Goal: Transaction & Acquisition: Obtain resource

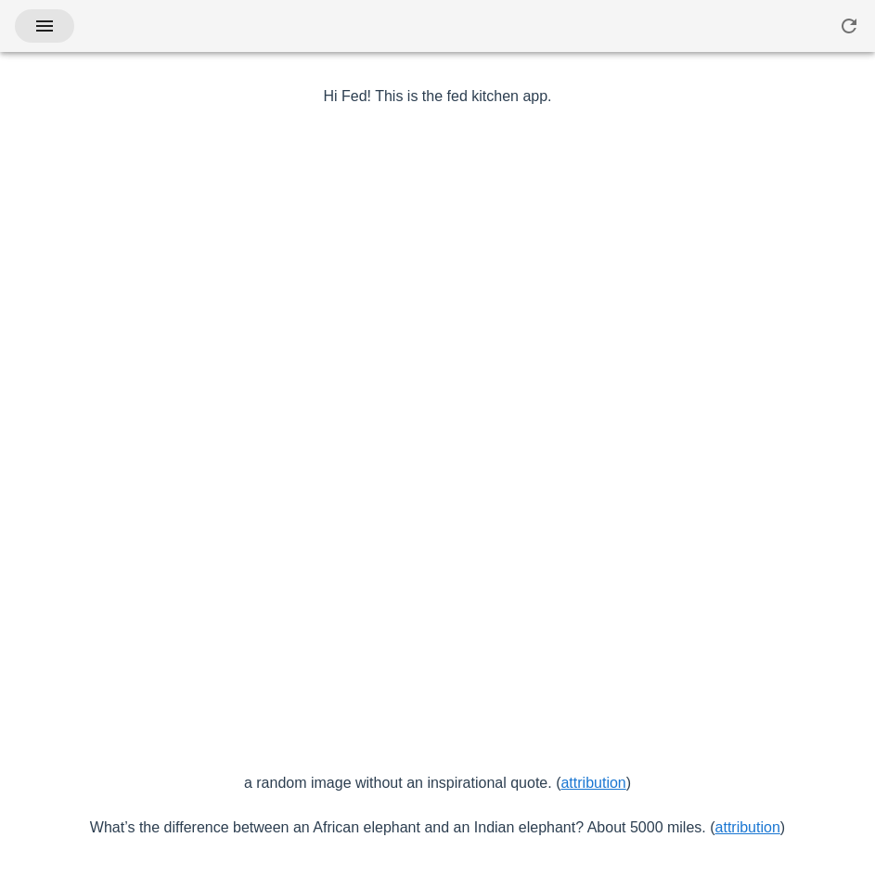
click at [49, 16] on icon "button" at bounding box center [44, 26] width 22 height 22
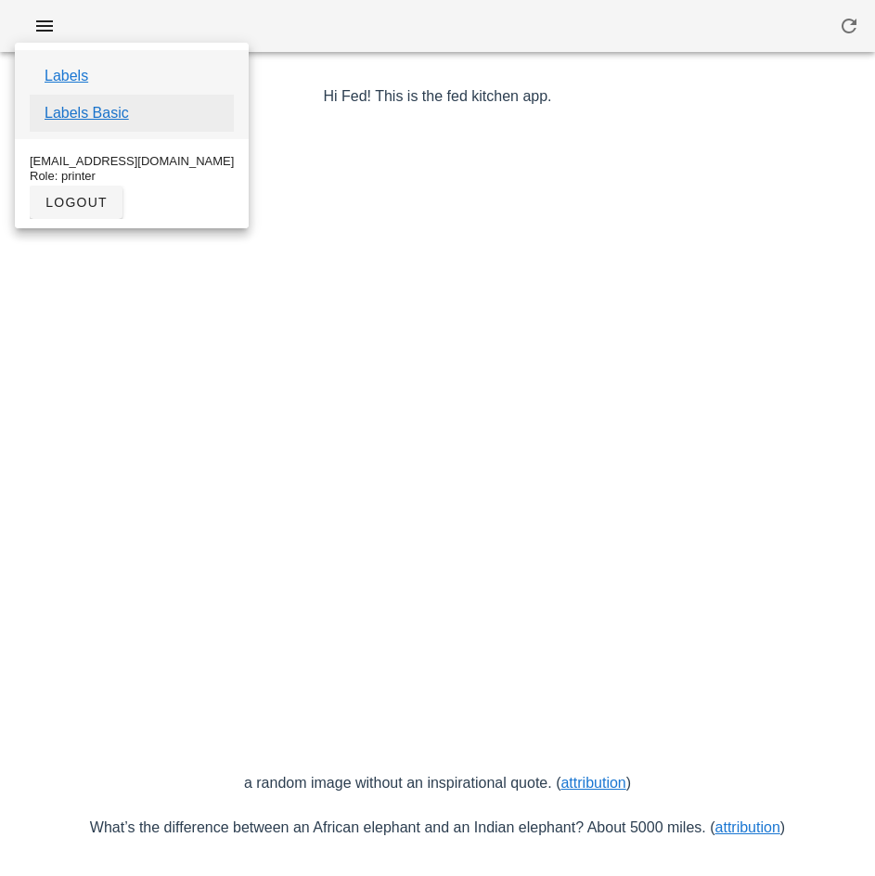
click at [113, 111] on link "Labels Basic" at bounding box center [87, 113] width 84 height 22
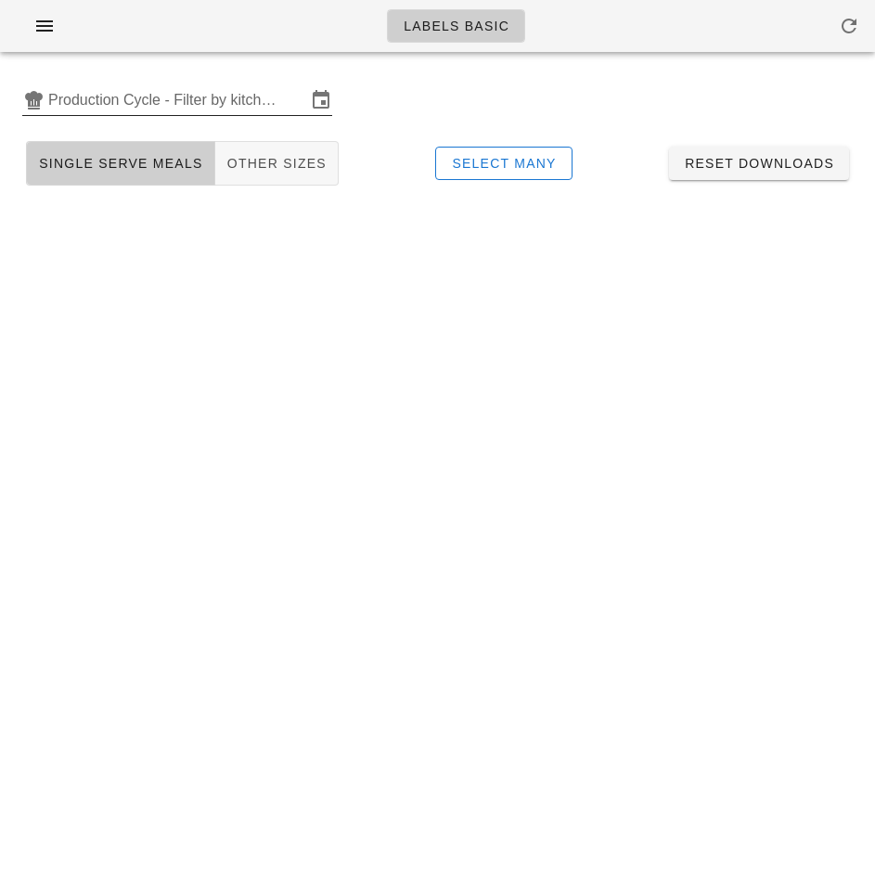
click at [160, 105] on input "Production Cycle - Filter by kitchen production schedules" at bounding box center [177, 100] width 258 height 30
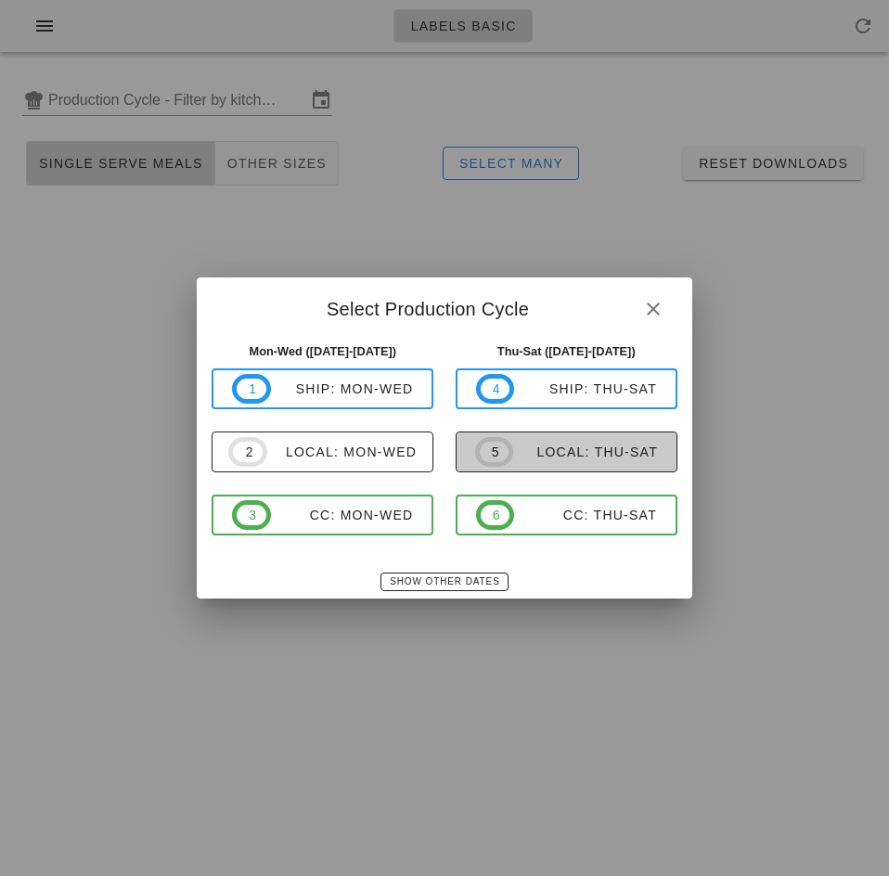
click at [560, 456] on div "local: Thu-Sat" at bounding box center [585, 451] width 145 height 15
type input "local: Thu-Sat (Oct 9-Oct 11)"
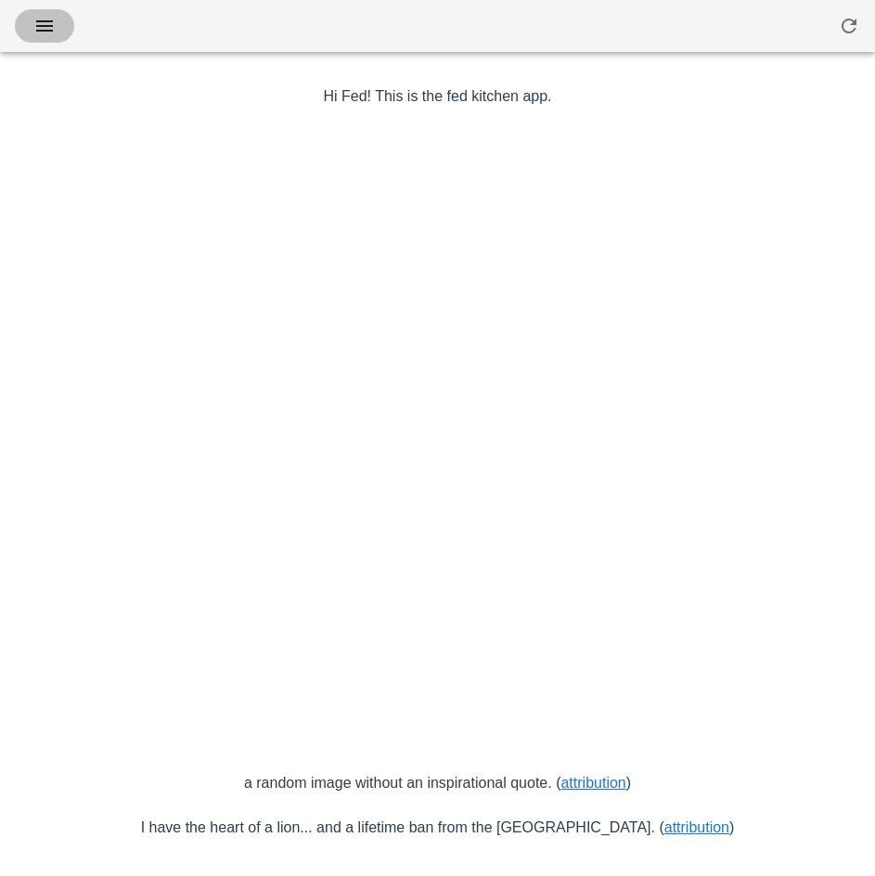
click at [48, 28] on icon "button" at bounding box center [44, 26] width 22 height 22
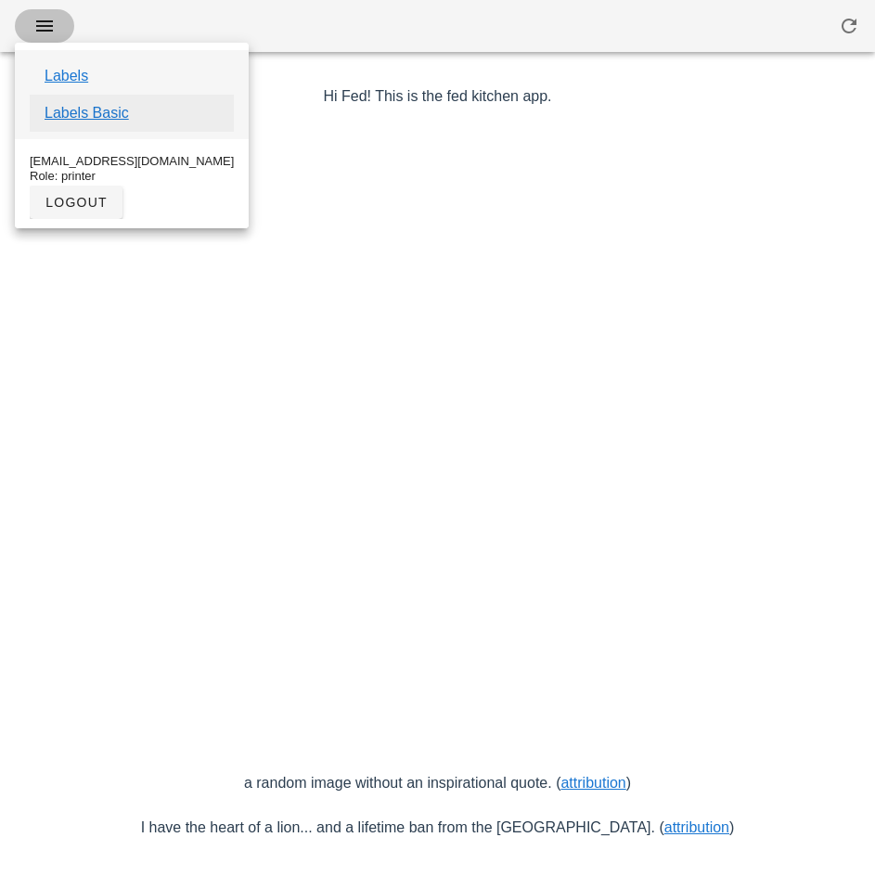
click at [102, 115] on link "Labels Basic" at bounding box center [87, 113] width 84 height 22
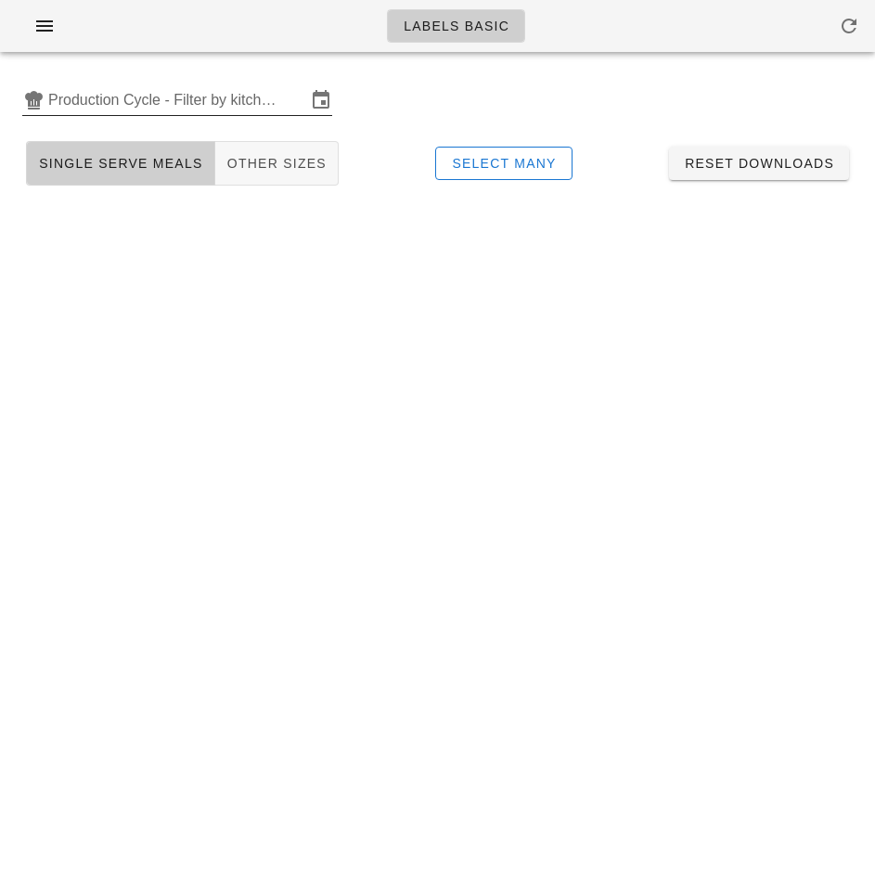
click at [132, 103] on input "Production Cycle - Filter by kitchen production schedules" at bounding box center [177, 100] width 258 height 30
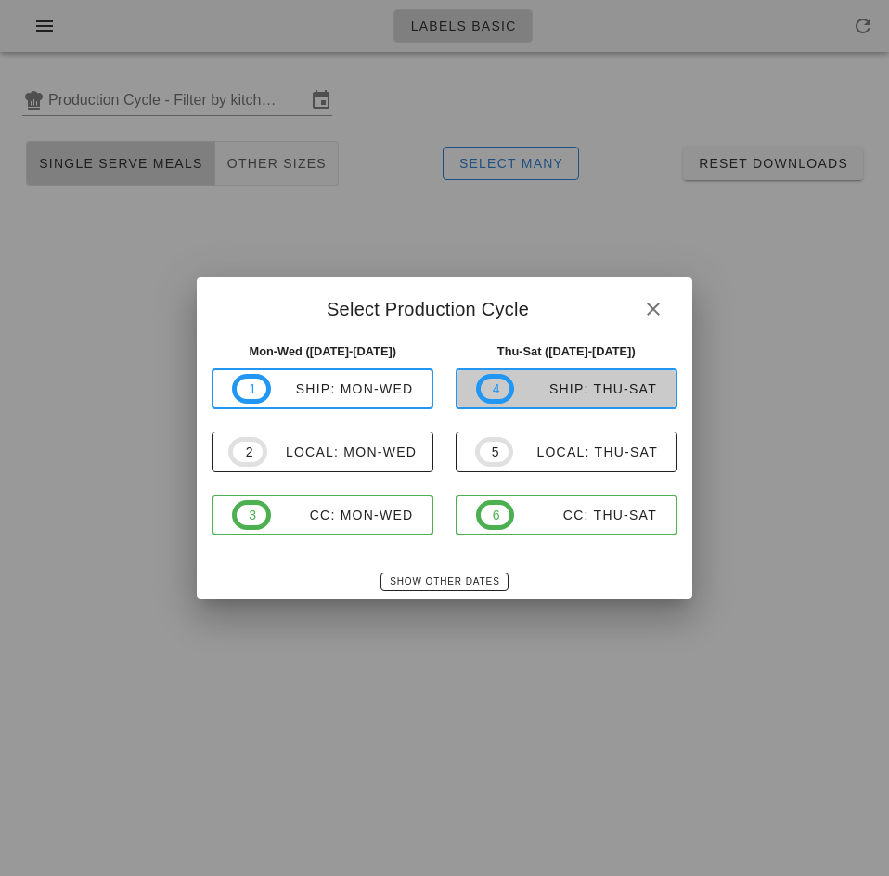
click at [569, 390] on div "ship: Thu-Sat" at bounding box center [585, 388] width 143 height 15
type input "ship: Thu-Sat ([DATE]-[DATE])"
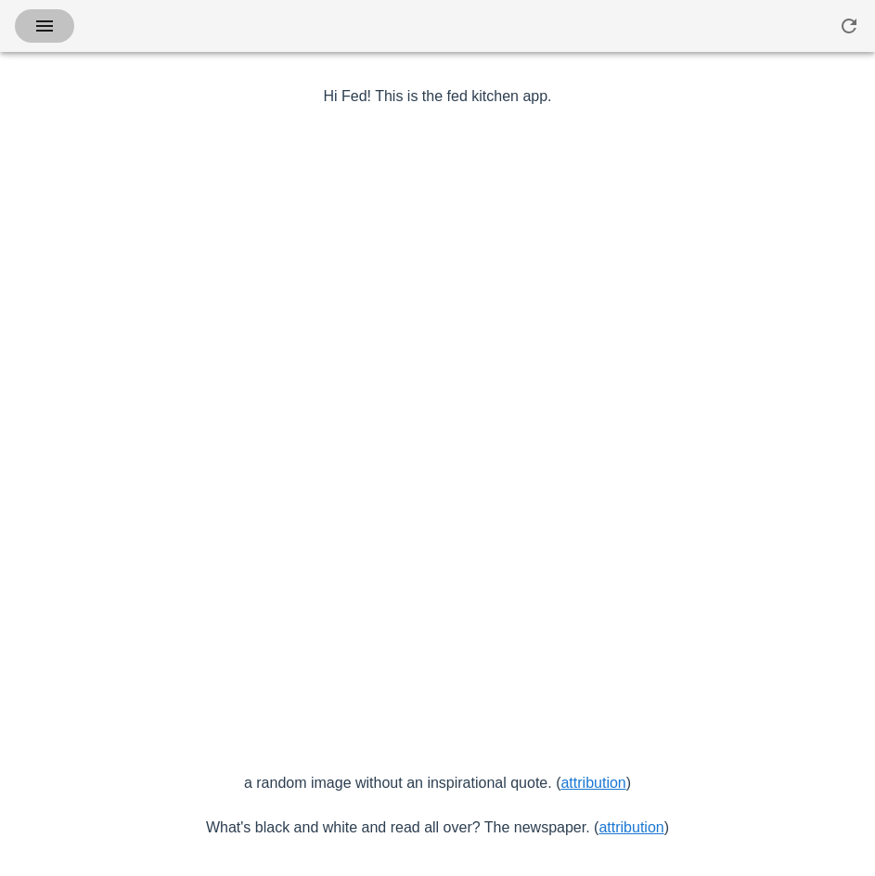
click at [48, 25] on icon "button" at bounding box center [44, 26] width 22 height 22
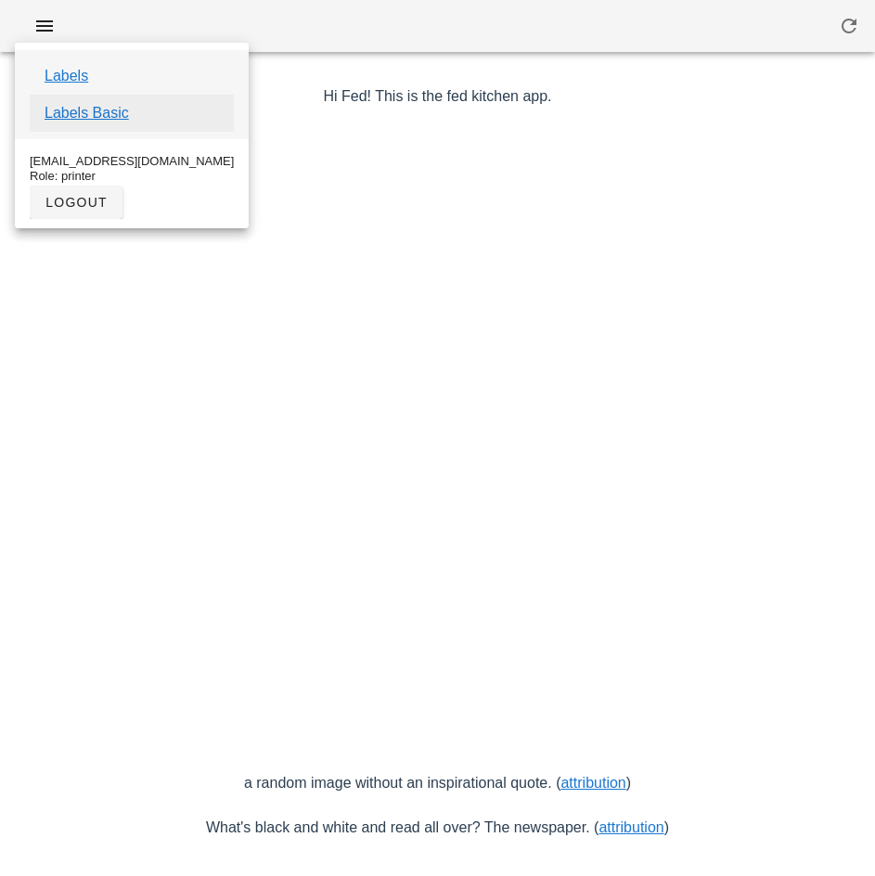
click at [106, 115] on link "Labels Basic" at bounding box center [87, 113] width 84 height 22
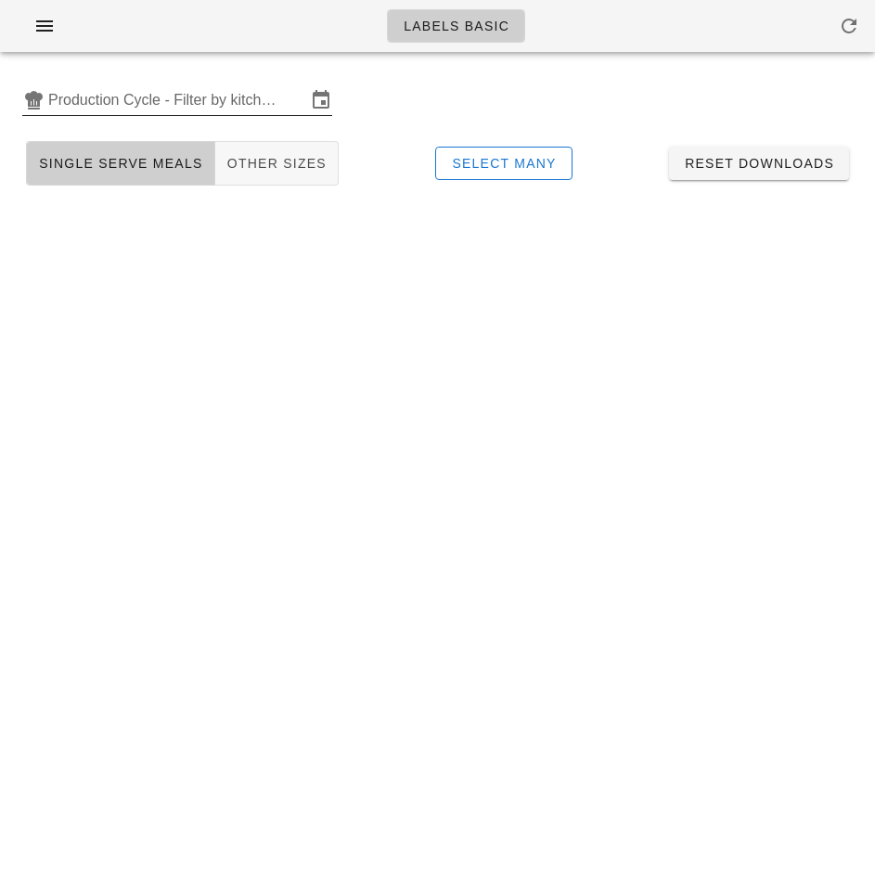
click at [187, 96] on input "Production Cycle - Filter by kitchen production schedules" at bounding box center [177, 100] width 258 height 30
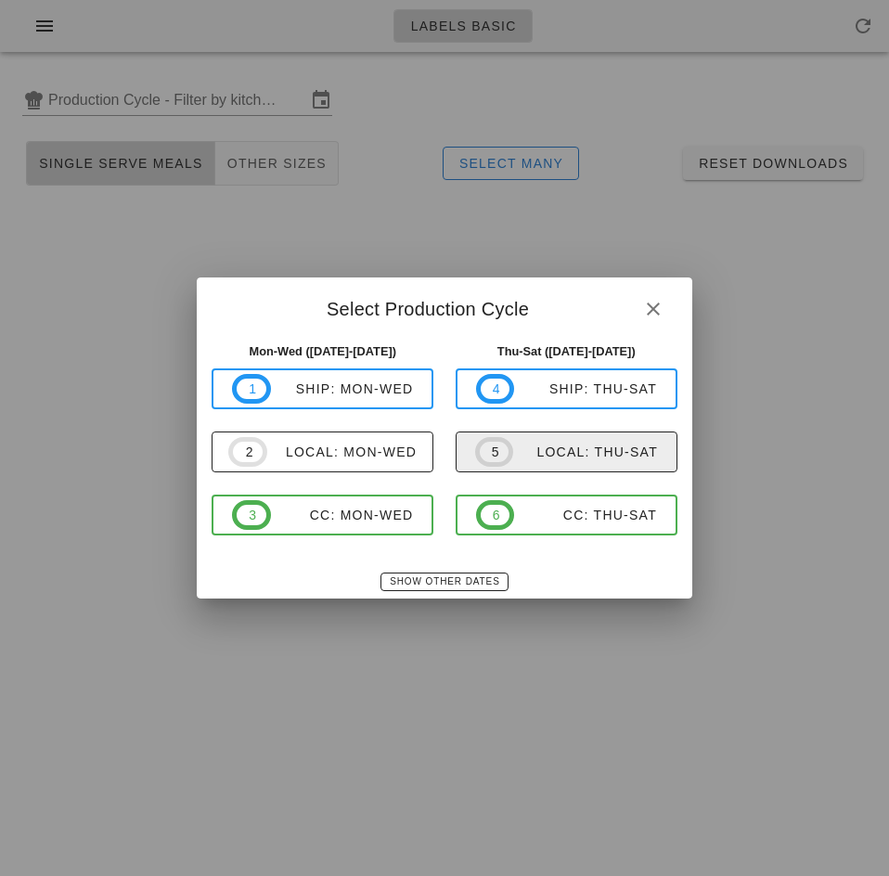
click at [592, 462] on span "5 local: Thu-Sat" at bounding box center [566, 452] width 183 height 30
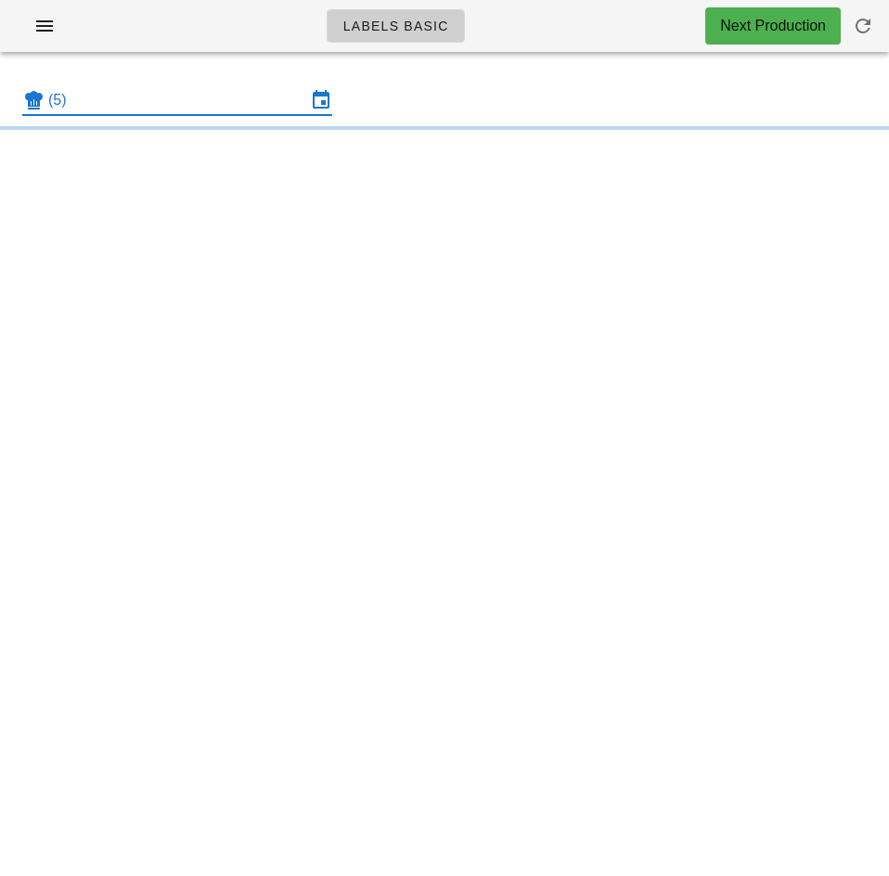
type input "local: Thu-Sat (Oct 9-Oct 11)"
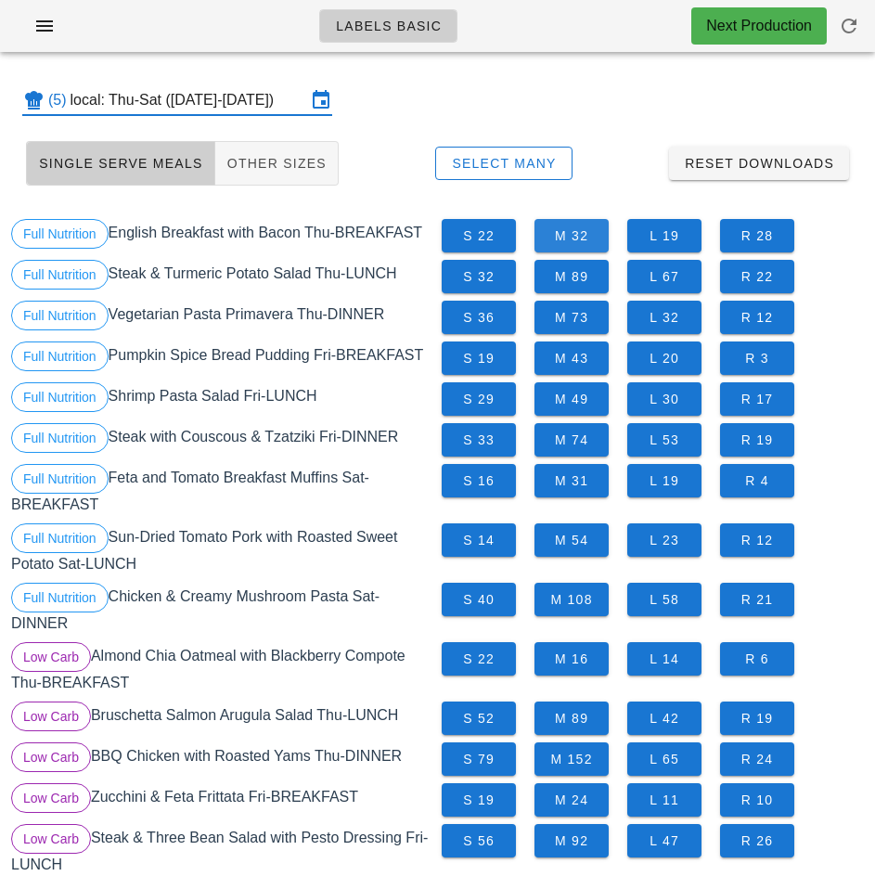
click at [593, 224] on button "M 32" at bounding box center [571, 235] width 74 height 33
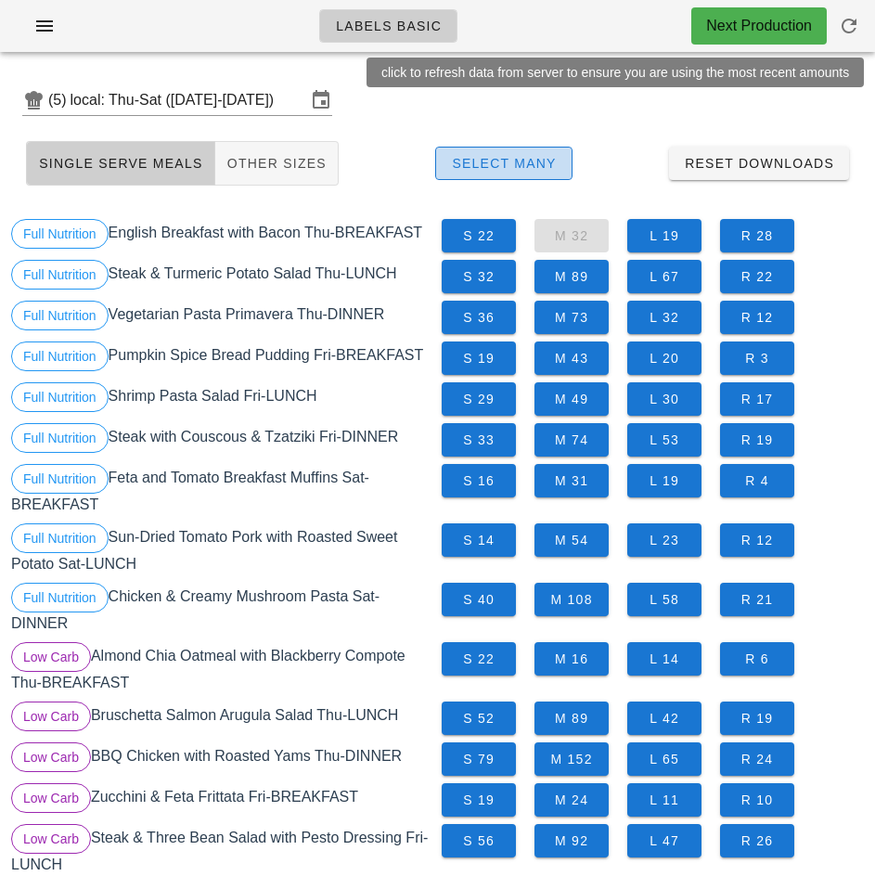
click at [513, 159] on span "Select Many" at bounding box center [504, 163] width 106 height 15
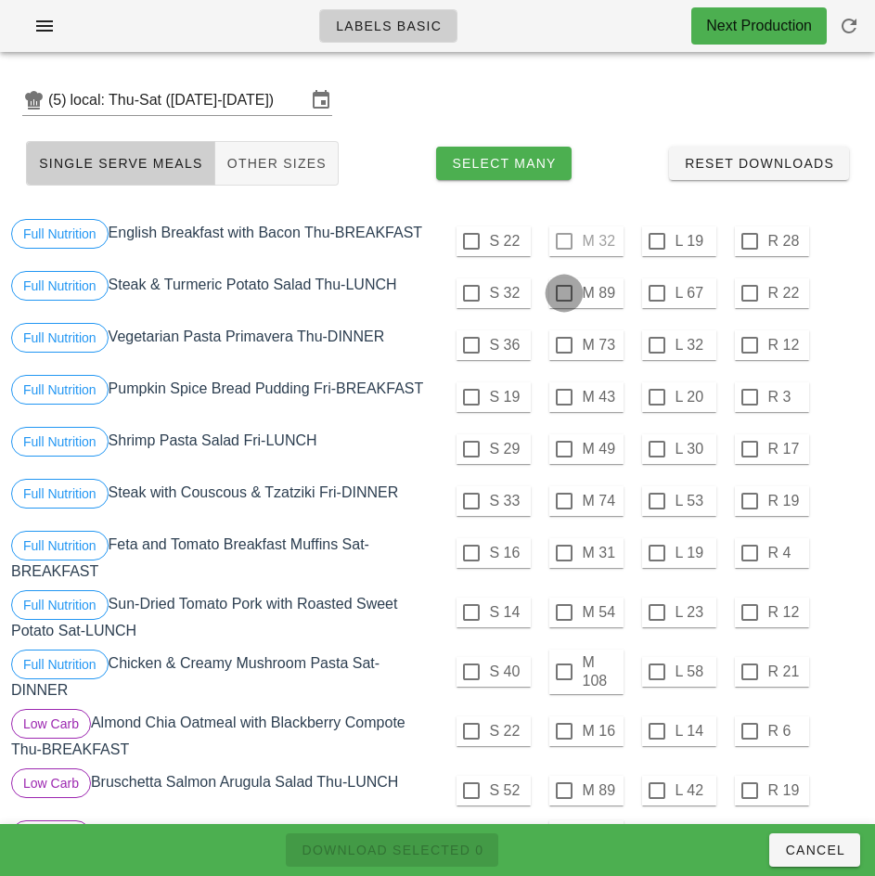
click at [566, 289] on div at bounding box center [564, 293] width 32 height 32
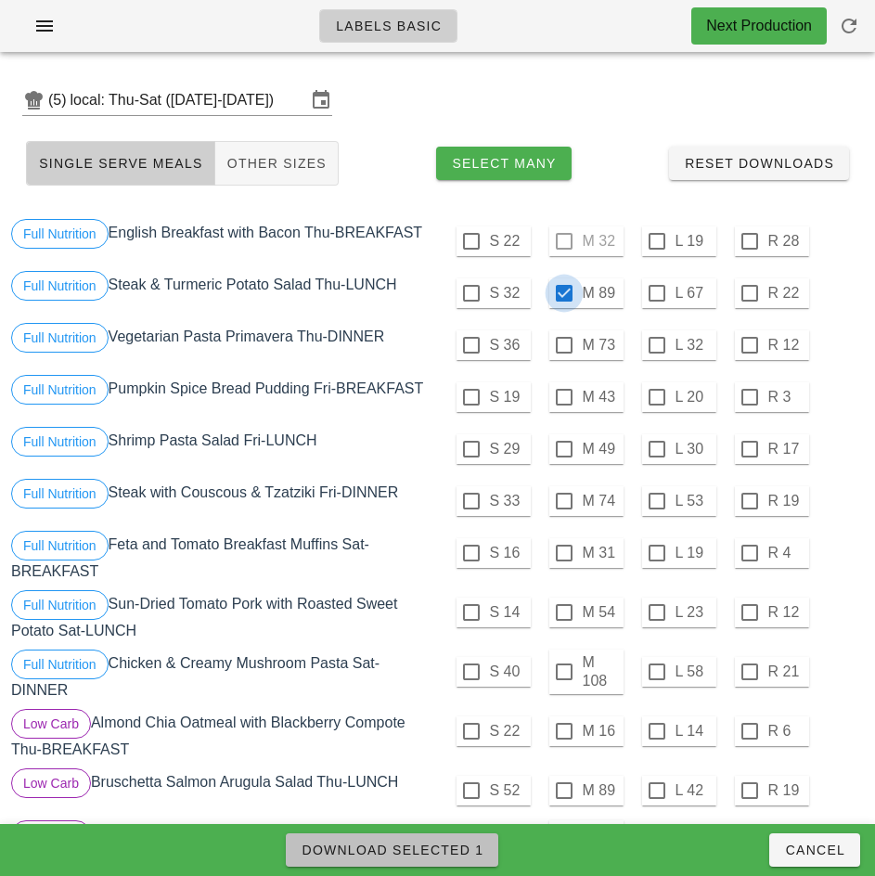
click at [451, 850] on span "Download Selected 1" at bounding box center [392, 849] width 183 height 15
checkbox input "false"
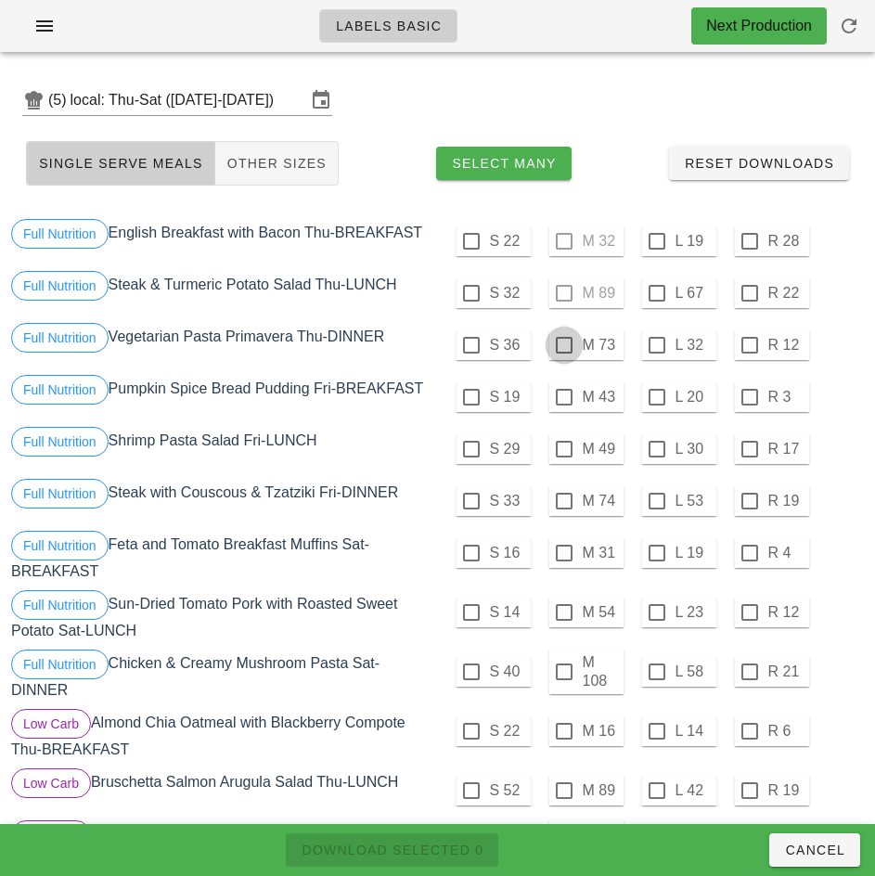
click at [563, 345] on div at bounding box center [564, 345] width 32 height 32
checkbox input "true"
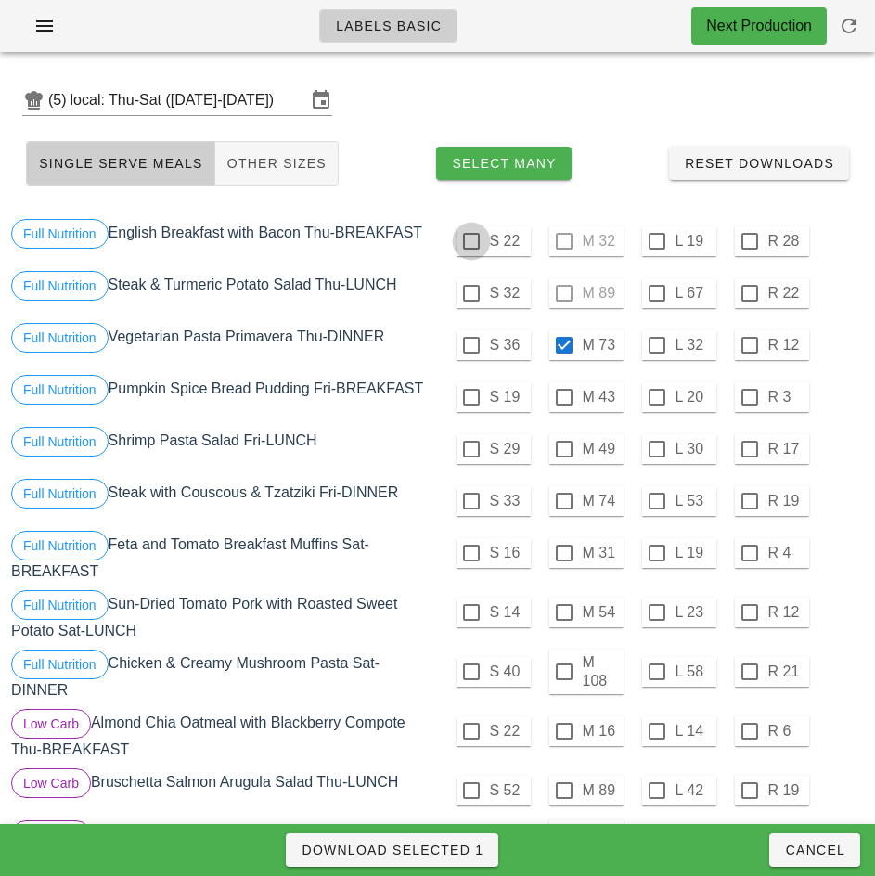
click at [470, 241] on div at bounding box center [471, 241] width 32 height 32
click at [449, 844] on span "Download Selected 2" at bounding box center [392, 849] width 183 height 15
checkbox input "false"
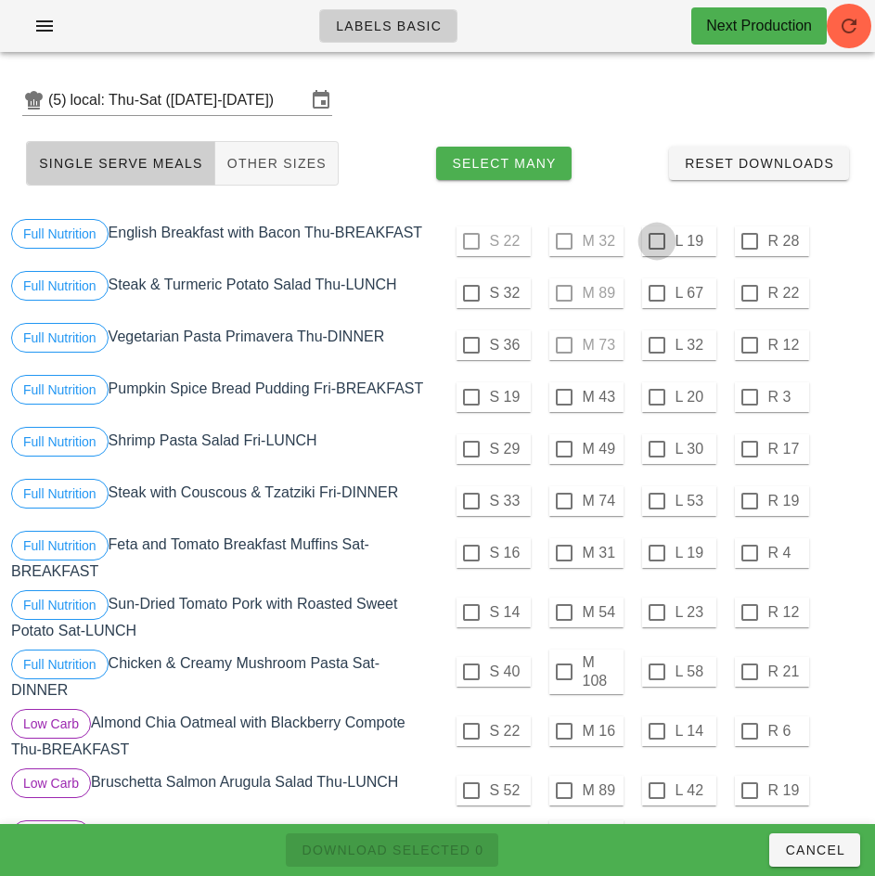
click at [658, 243] on div at bounding box center [657, 241] width 32 height 32
checkbox input "true"
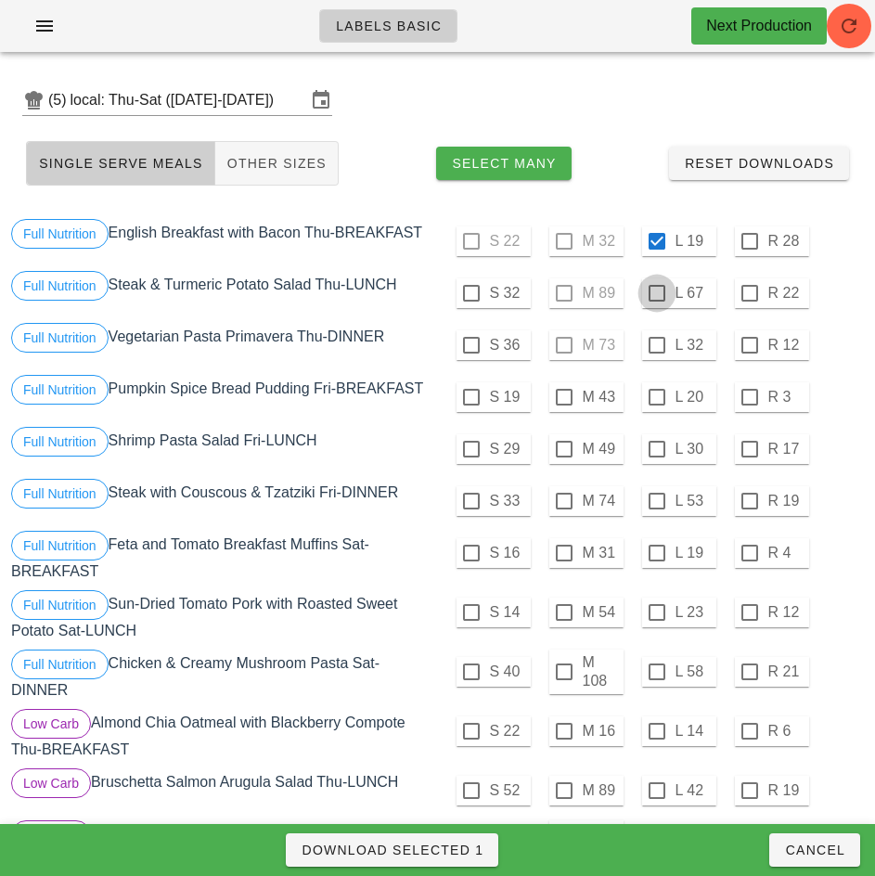
click at [656, 293] on div at bounding box center [657, 293] width 32 height 32
checkbox input "true"
click at [656, 345] on div at bounding box center [657, 345] width 32 height 32
checkbox input "true"
click at [447, 849] on span "Download Selected 3" at bounding box center [392, 849] width 183 height 15
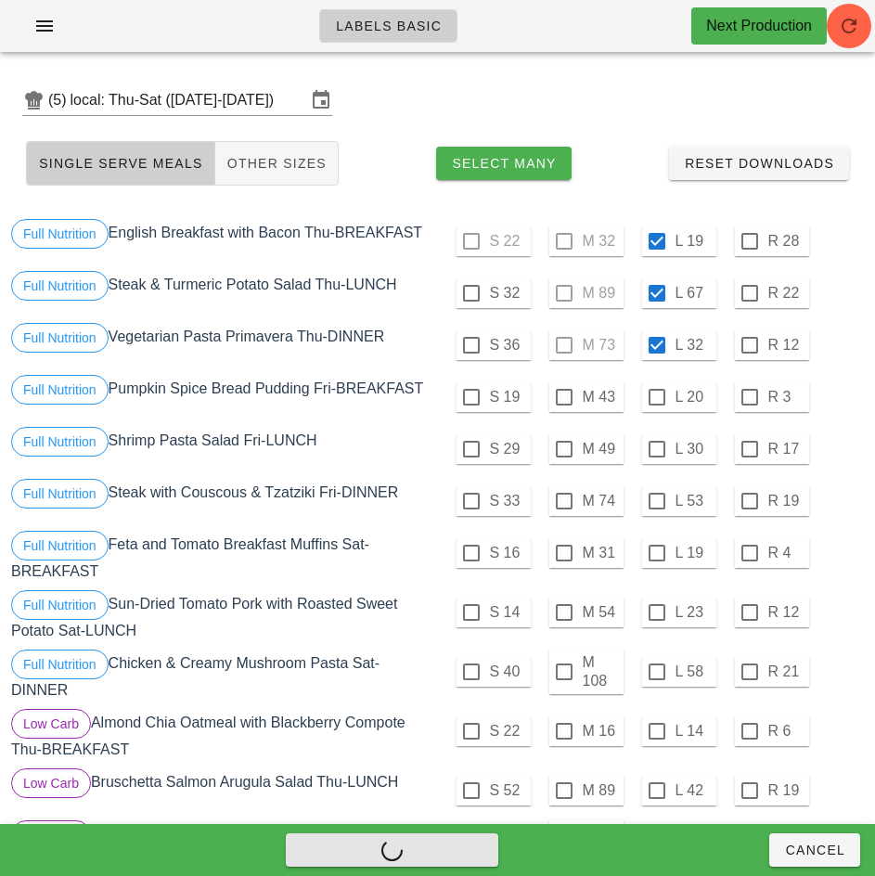
checkbox input "false"
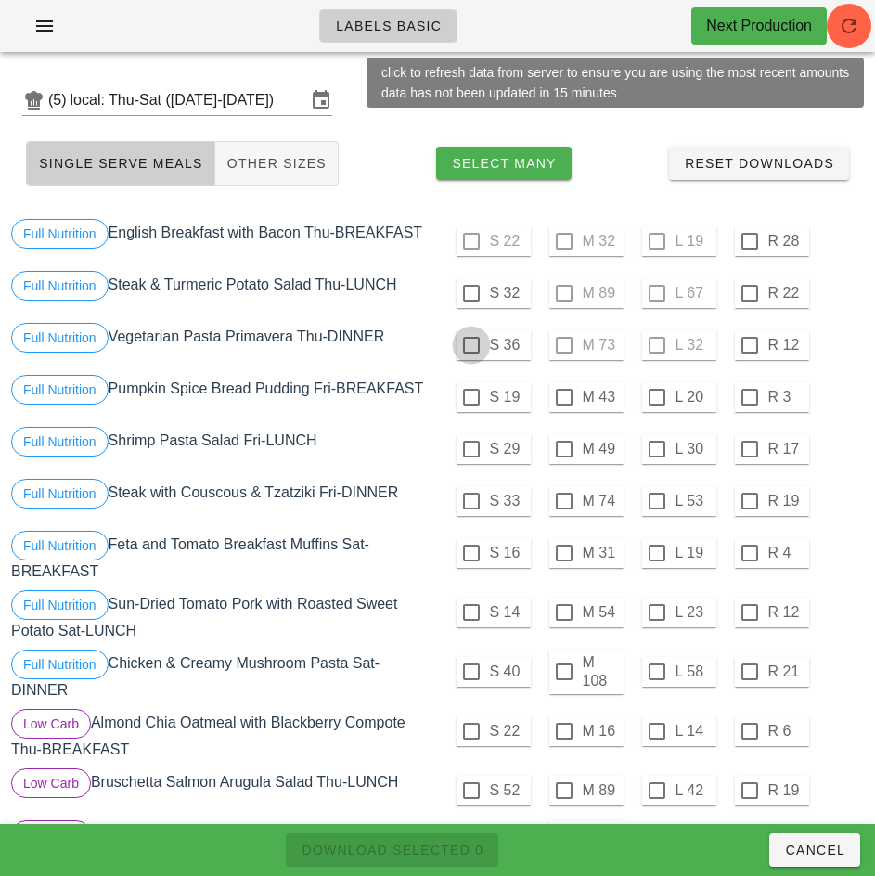
click at [470, 293] on div at bounding box center [471, 293] width 32 height 32
click at [470, 344] on div at bounding box center [471, 345] width 32 height 32
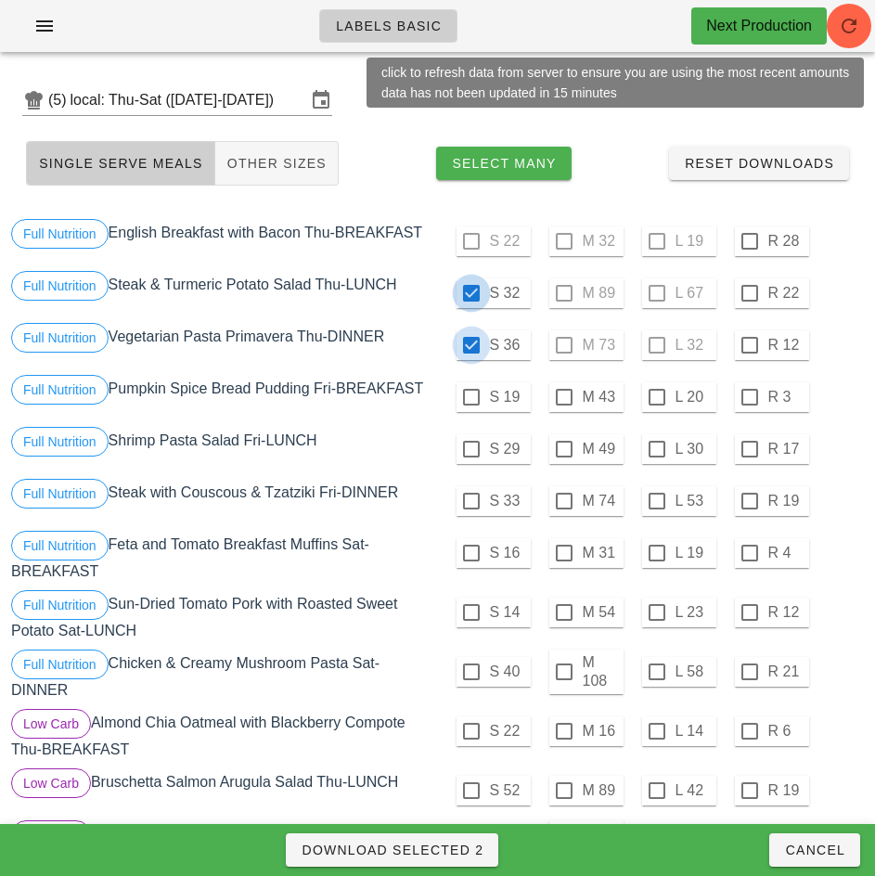
checkbox input "true"
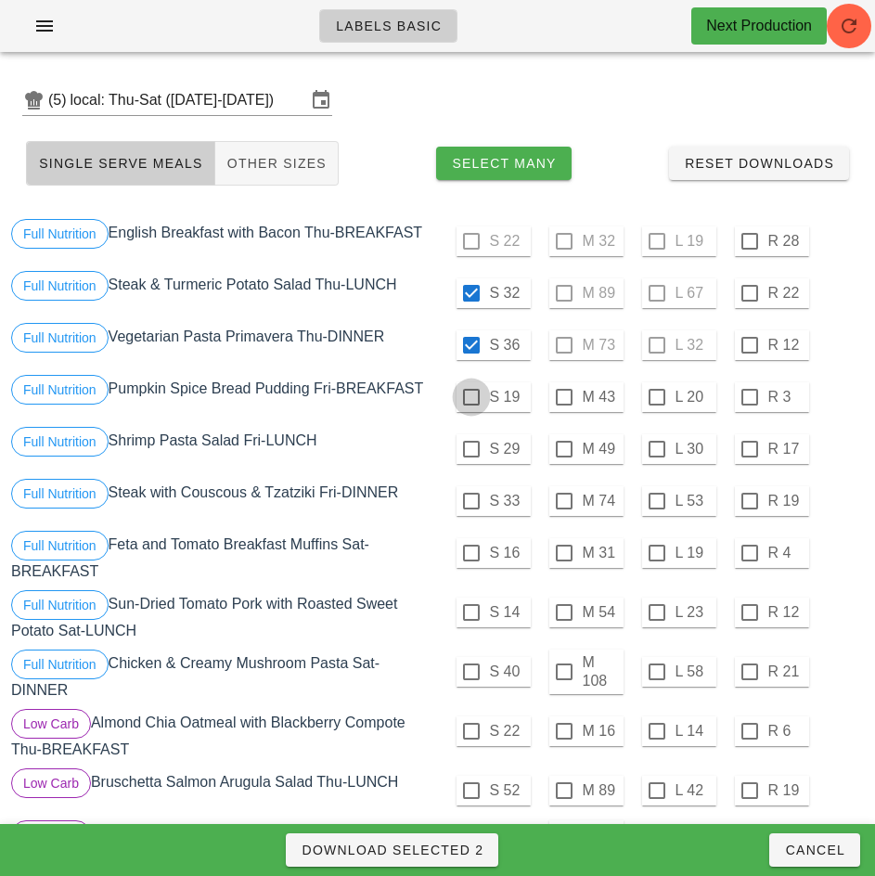
click at [470, 397] on div at bounding box center [471, 397] width 32 height 32
checkbox input "true"
click at [470, 449] on div at bounding box center [471, 449] width 32 height 32
checkbox input "true"
click at [470, 501] on div at bounding box center [471, 501] width 32 height 32
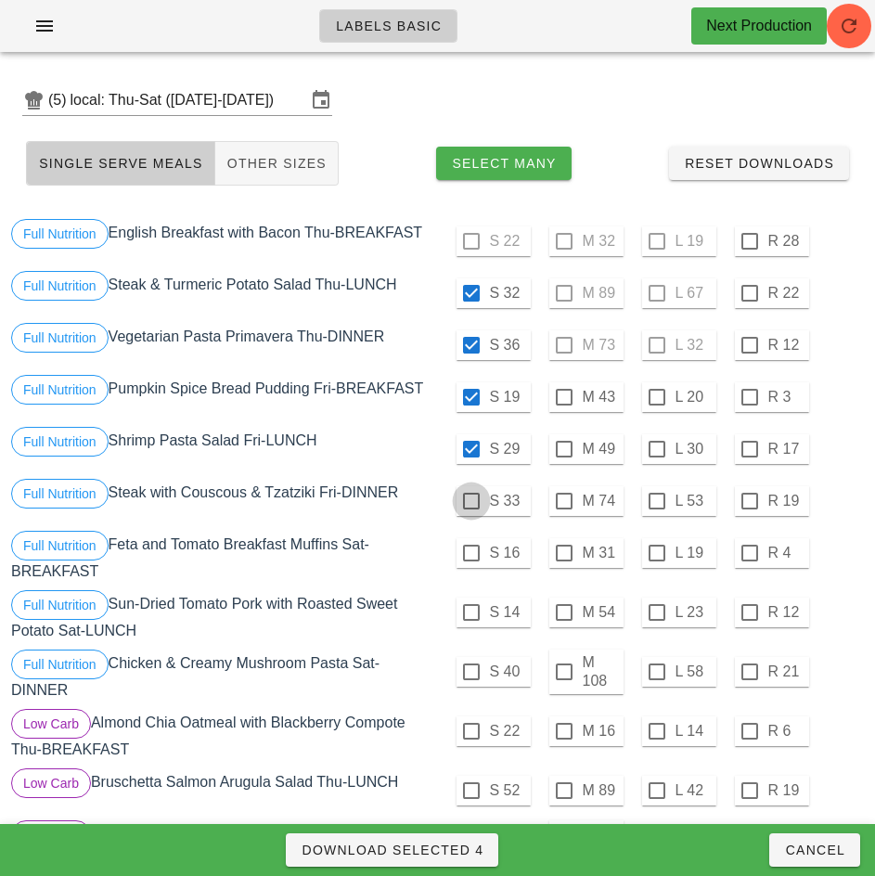
checkbox input "true"
click at [467, 847] on span "Download Selected 5" at bounding box center [392, 849] width 183 height 15
checkbox input "false"
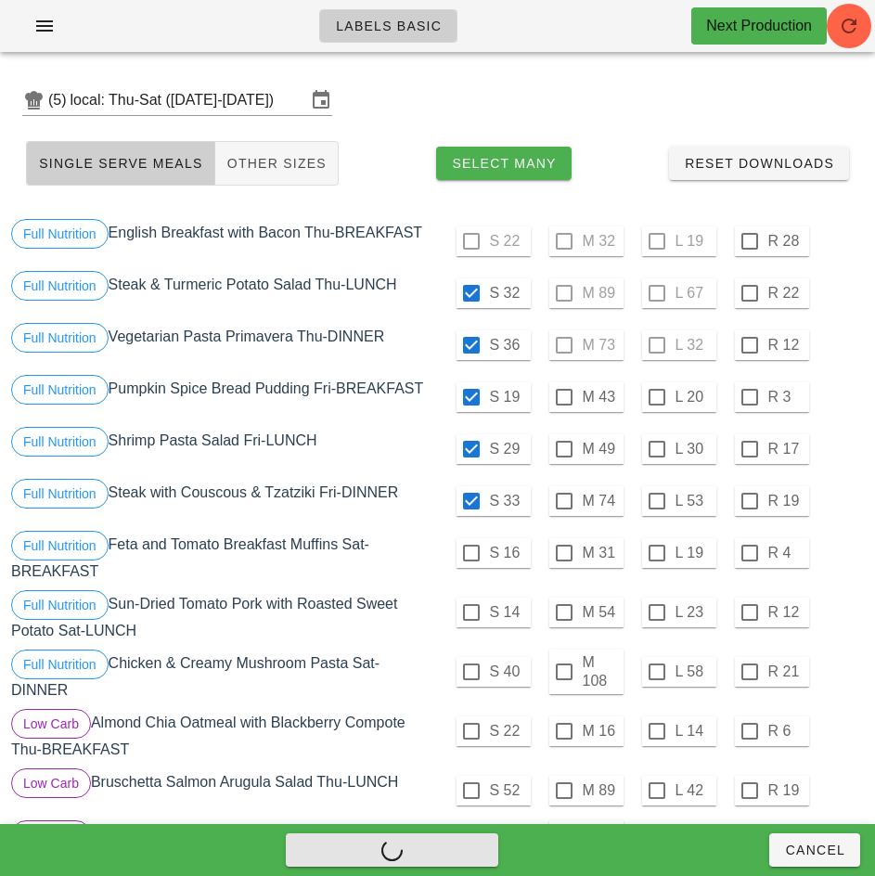
checkbox input "false"
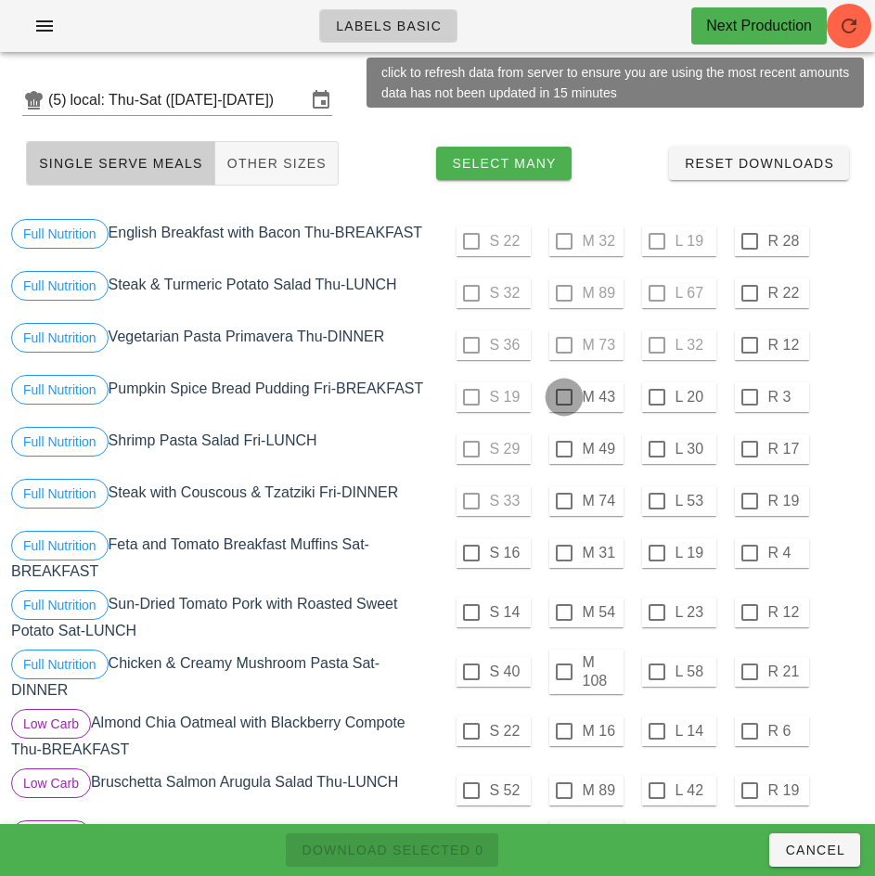
click at [563, 397] on div at bounding box center [564, 397] width 32 height 32
checkbox input "true"
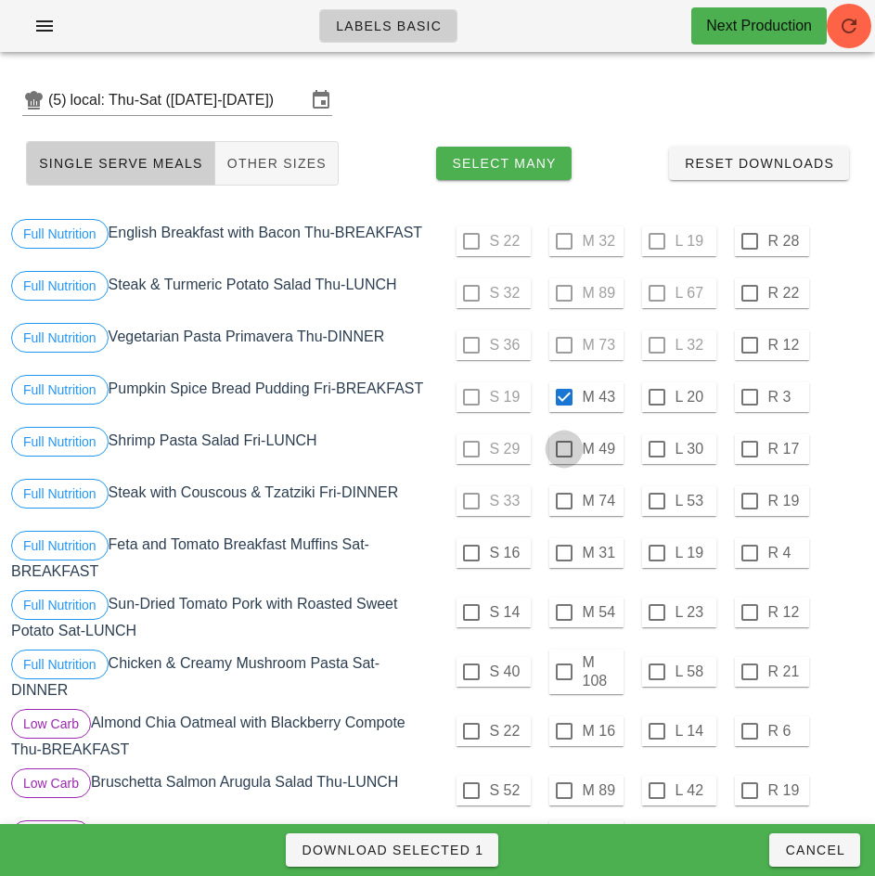
click at [563, 449] on div at bounding box center [564, 449] width 32 height 32
checkbox input "true"
click at [656, 503] on div at bounding box center [657, 501] width 32 height 32
checkbox input "true"
click at [656, 553] on div at bounding box center [657, 553] width 32 height 32
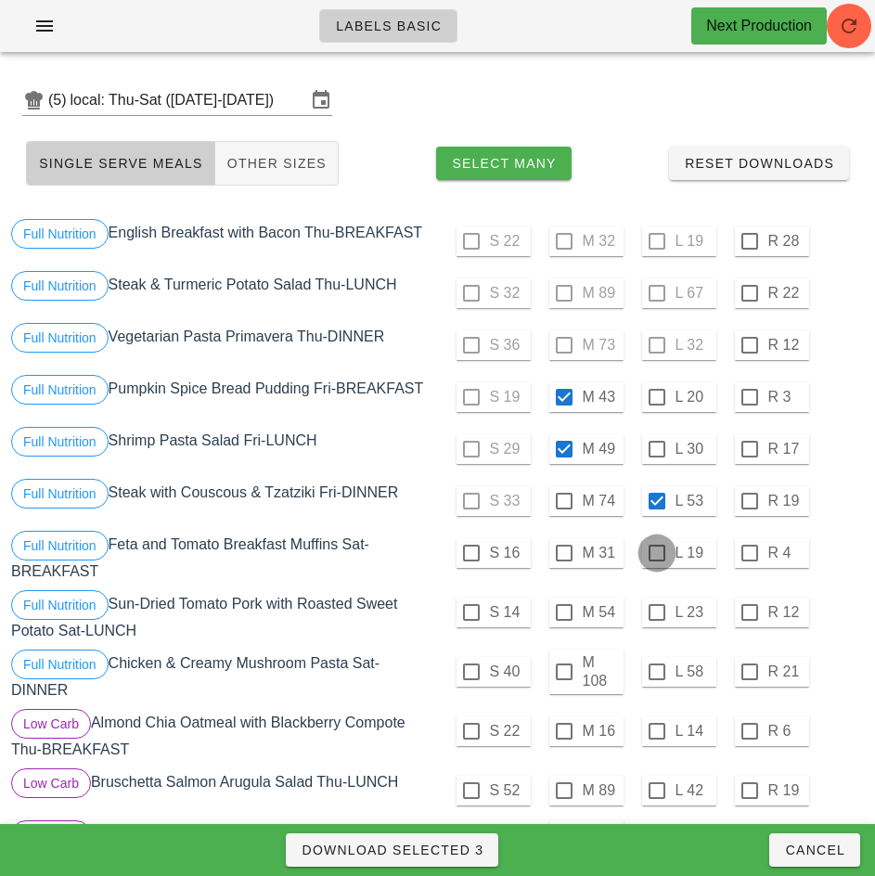
checkbox input "true"
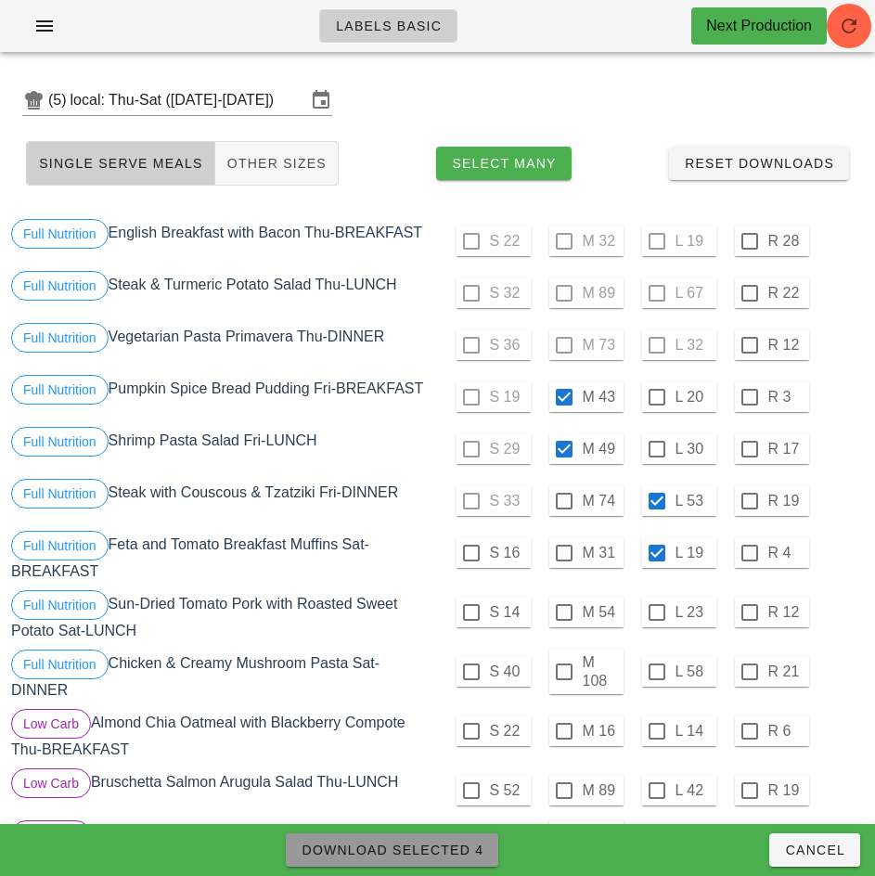
click at [457, 854] on span "Download Selected 4" at bounding box center [392, 849] width 183 height 15
checkbox input "false"
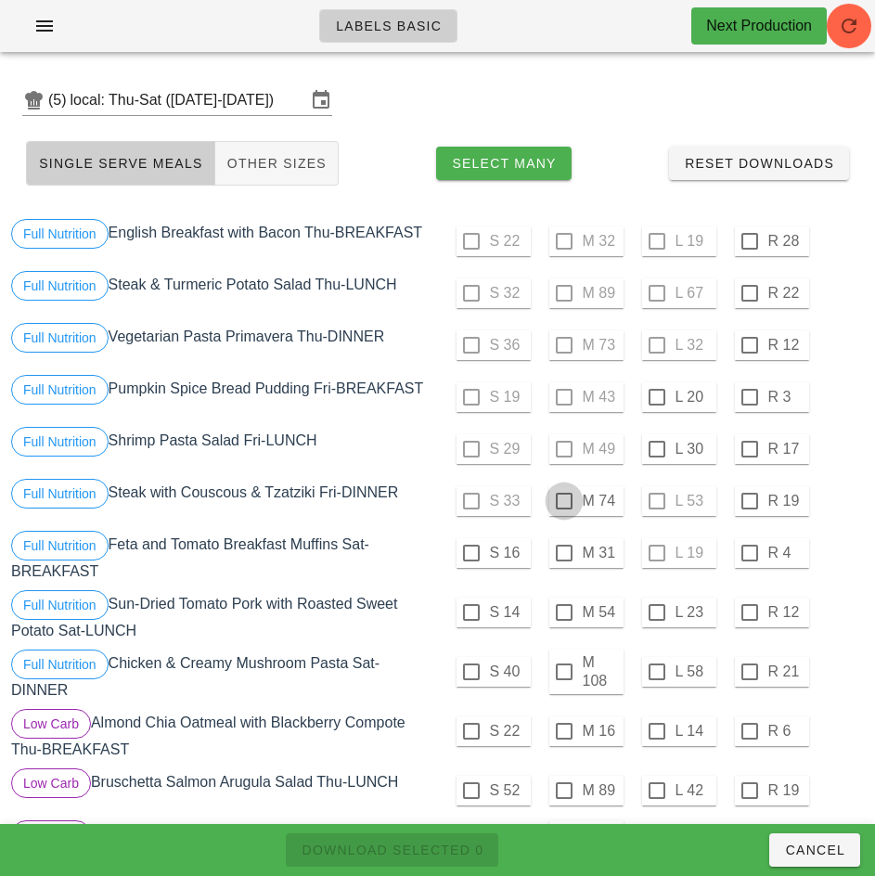
click at [561, 502] on div at bounding box center [564, 501] width 32 height 32
click at [467, 862] on button "Download Selected 1" at bounding box center [392, 849] width 212 height 33
checkbox input "false"
click at [482, 443] on div "S 29 M 49 L 30 R 17" at bounding box center [653, 449] width 423 height 45
click at [656, 449] on div at bounding box center [657, 449] width 32 height 32
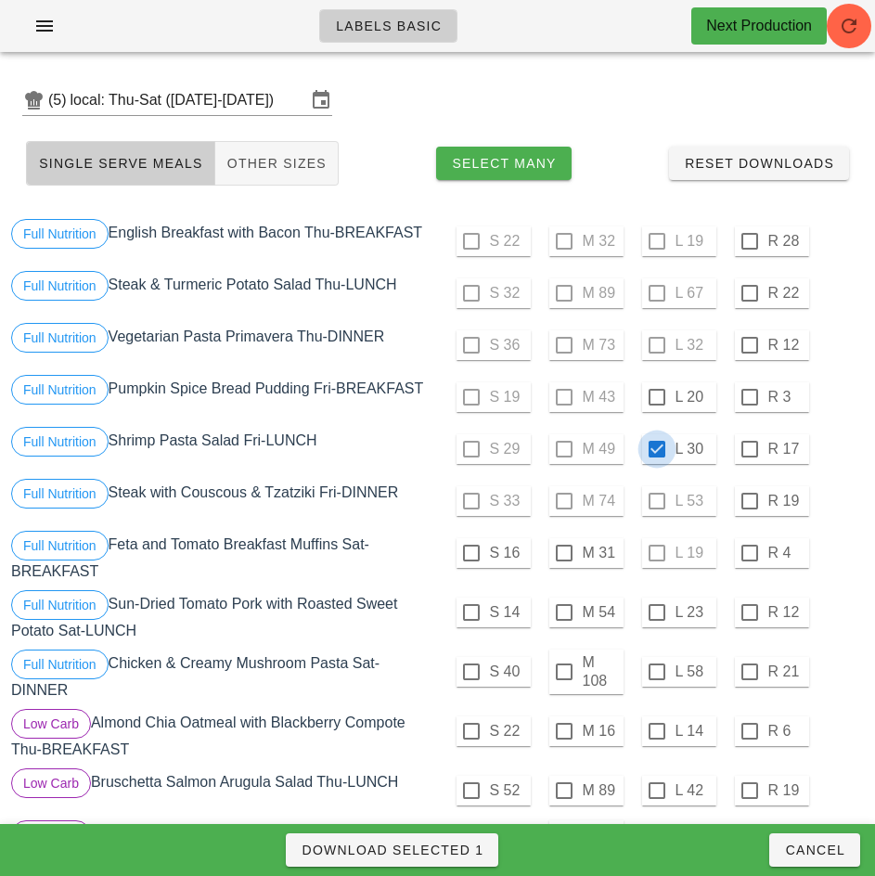
checkbox input "true"
click at [656, 397] on div at bounding box center [657, 397] width 32 height 32
click at [463, 851] on span "Download Selected 2" at bounding box center [392, 849] width 183 height 15
checkbox input "false"
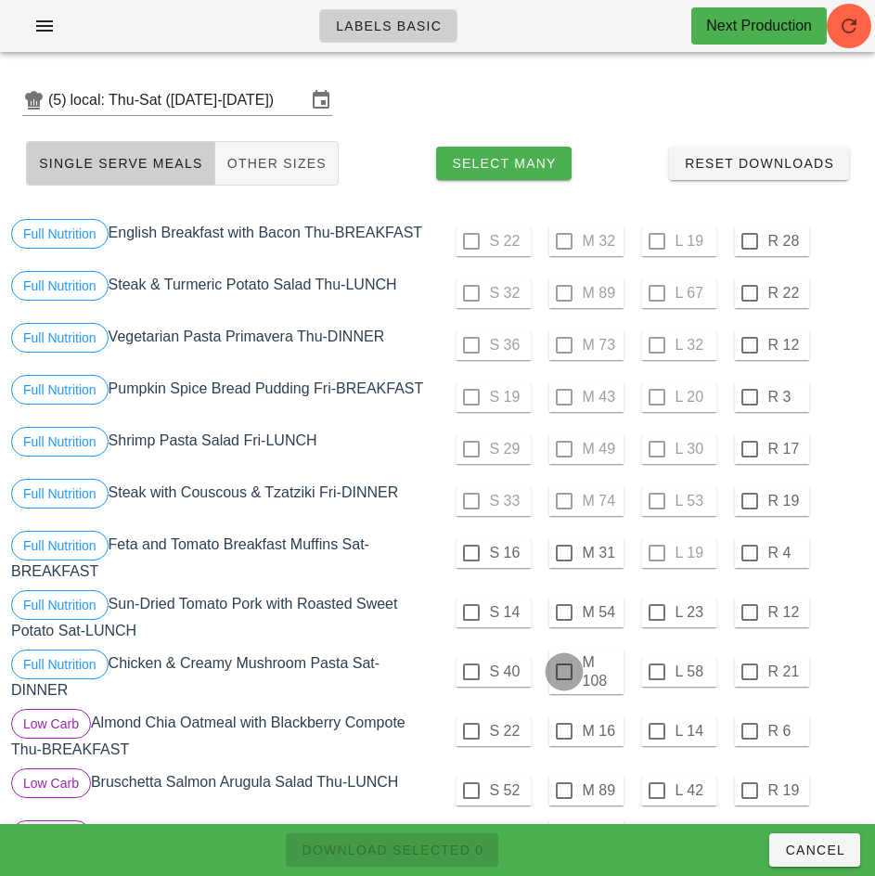
click at [563, 672] on div at bounding box center [564, 672] width 32 height 32
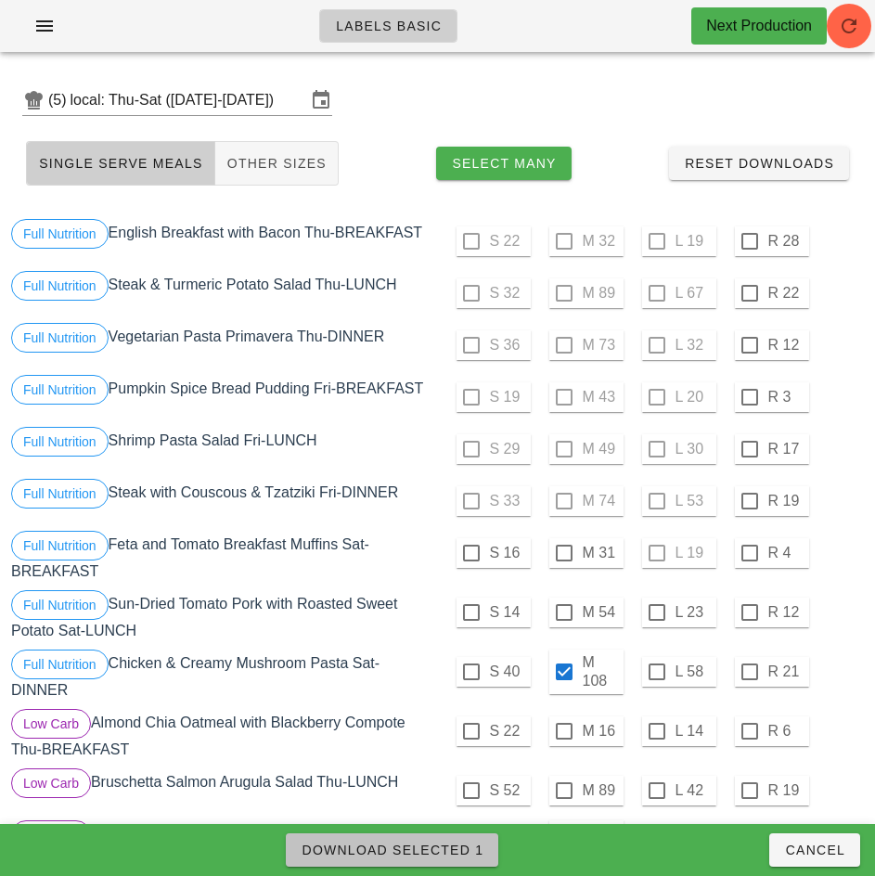
click at [459, 851] on span "Download Selected 1" at bounding box center [392, 849] width 183 height 15
checkbox input "false"
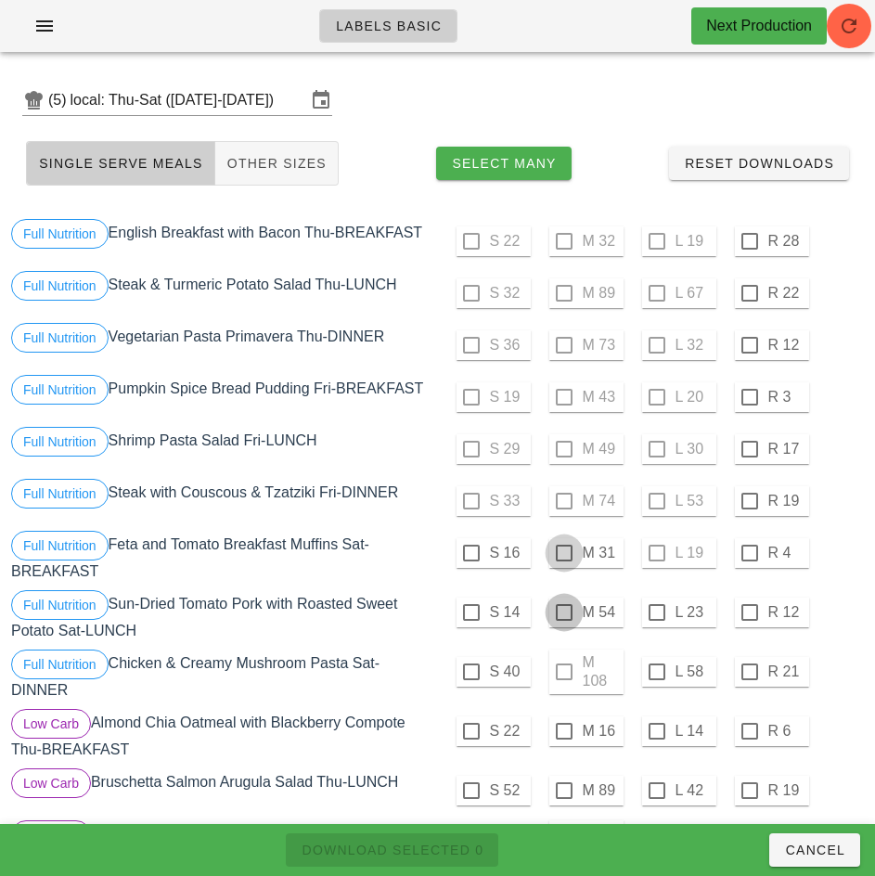
click at [561, 613] on div at bounding box center [564, 612] width 32 height 32
click at [563, 553] on div at bounding box center [564, 553] width 32 height 32
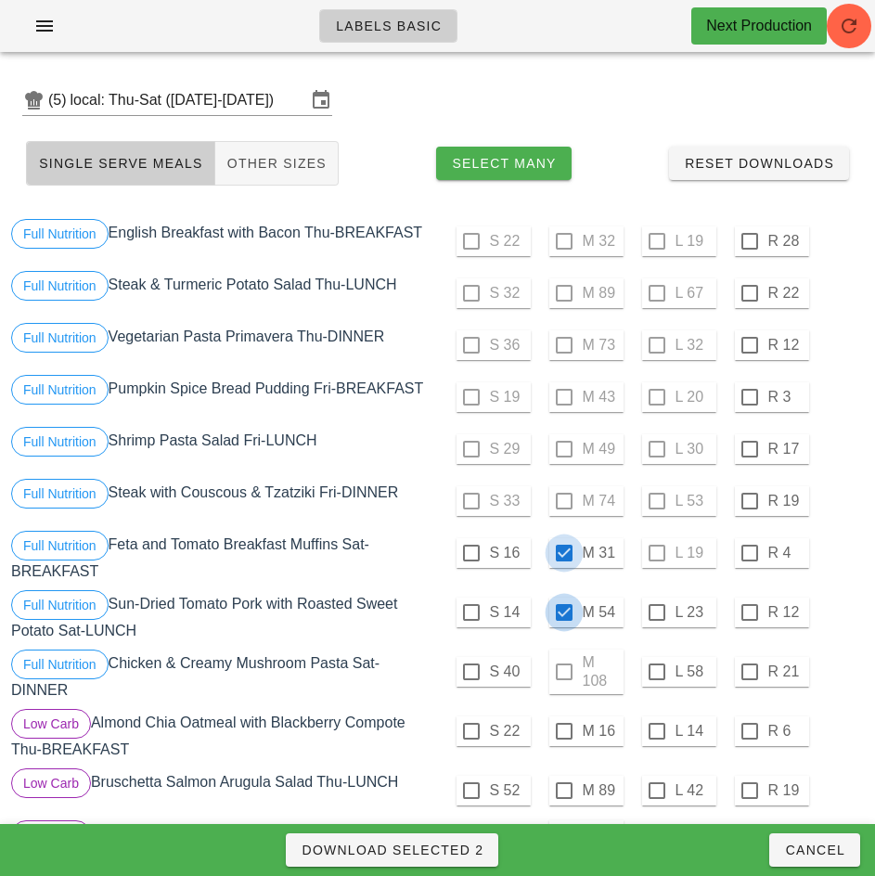
checkbox input "true"
click at [472, 848] on span "Download Selected 2" at bounding box center [392, 849] width 183 height 15
checkbox input "false"
